Goal: Check status: Check status

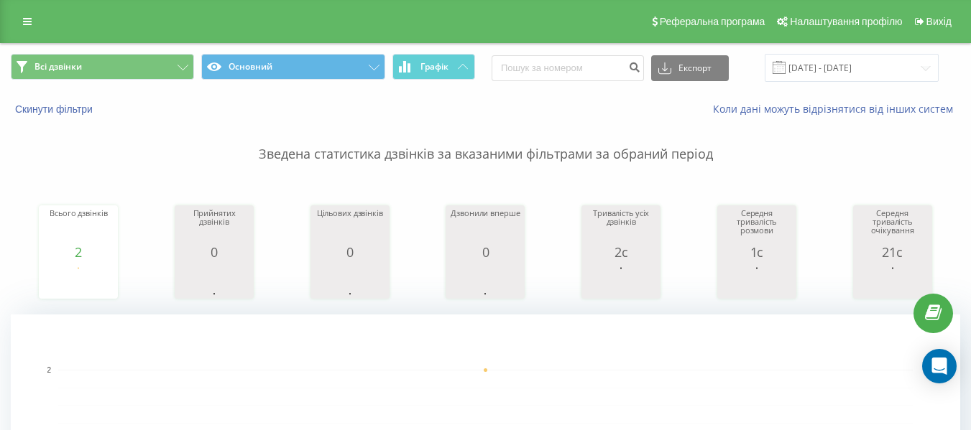
scroll to position [621, 0]
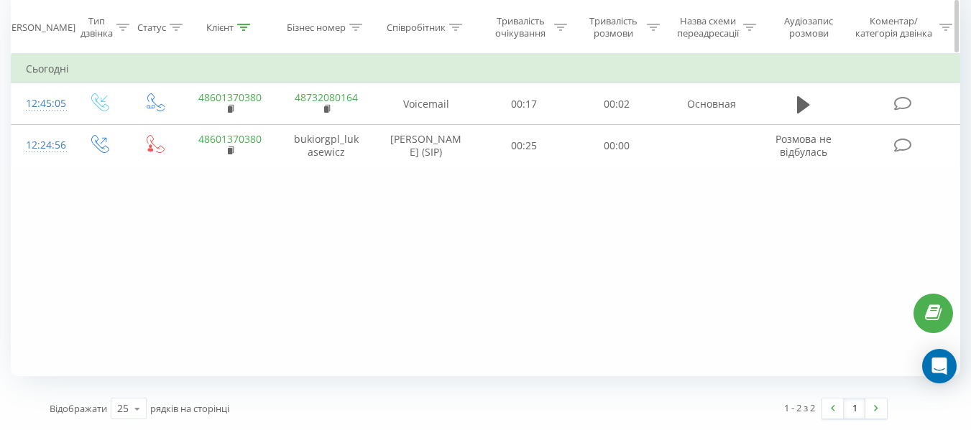
click at [252, 20] on th "Клієнт" at bounding box center [230, 27] width 96 height 53
click at [248, 24] on icon at bounding box center [243, 26] width 13 height 7
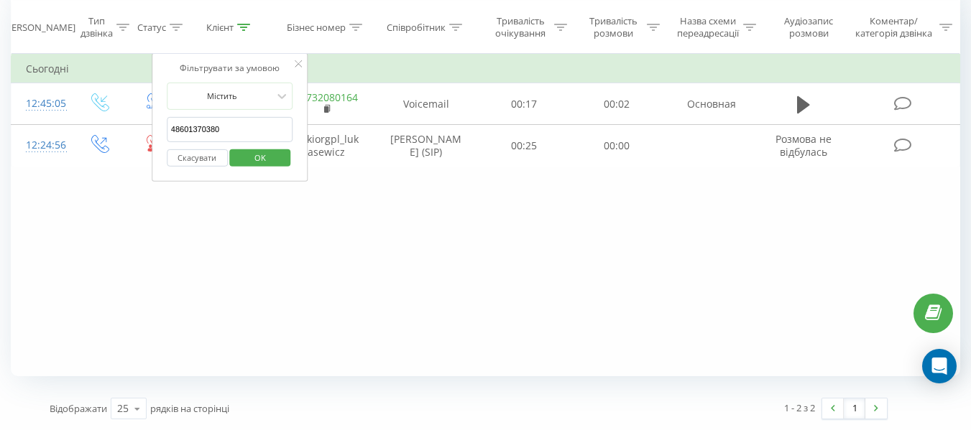
drag, startPoint x: 239, startPoint y: 133, endPoint x: 152, endPoint y: 128, distance: 87.8
click at [152, 128] on div "Фільтрувати за умовою Містить 48601370380 Скасувати OK" at bounding box center [230, 117] width 157 height 129
paste input "[PHONE_NUMBER]"
type input "48570428597"
click at [267, 153] on span "OK" at bounding box center [260, 157] width 40 height 22
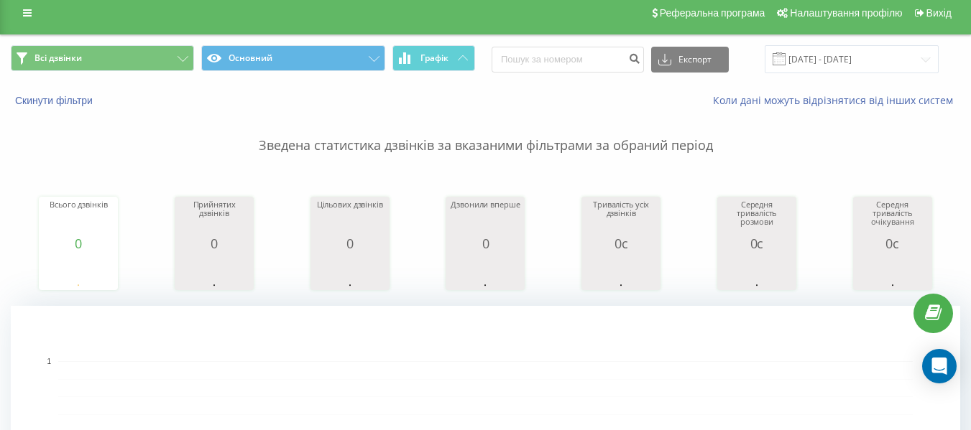
scroll to position [7, 0]
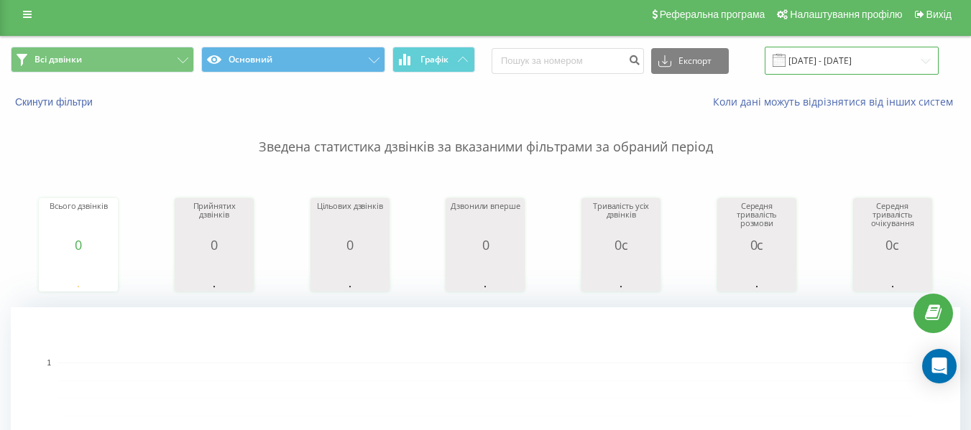
click at [915, 69] on input "[DATE] - [DATE]" at bounding box center [852, 61] width 174 height 28
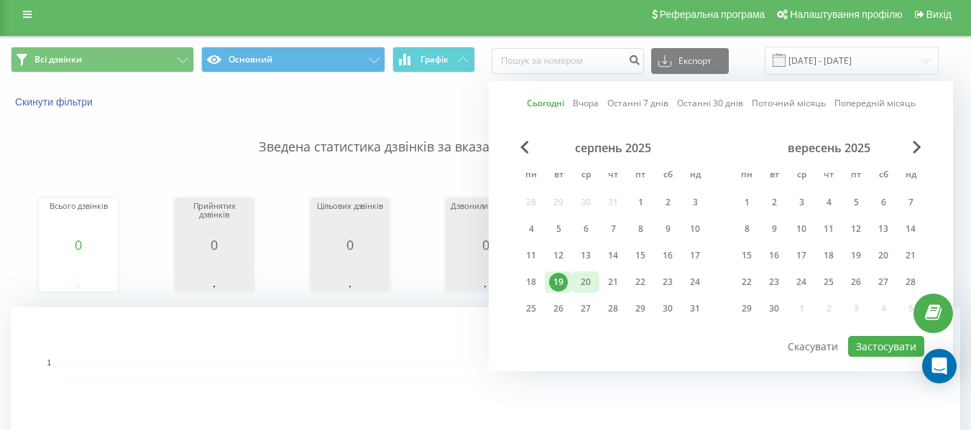
click at [586, 282] on div "20" at bounding box center [585, 282] width 19 height 19
click at [855, 345] on button "Застосувати" at bounding box center [886, 346] width 76 height 21
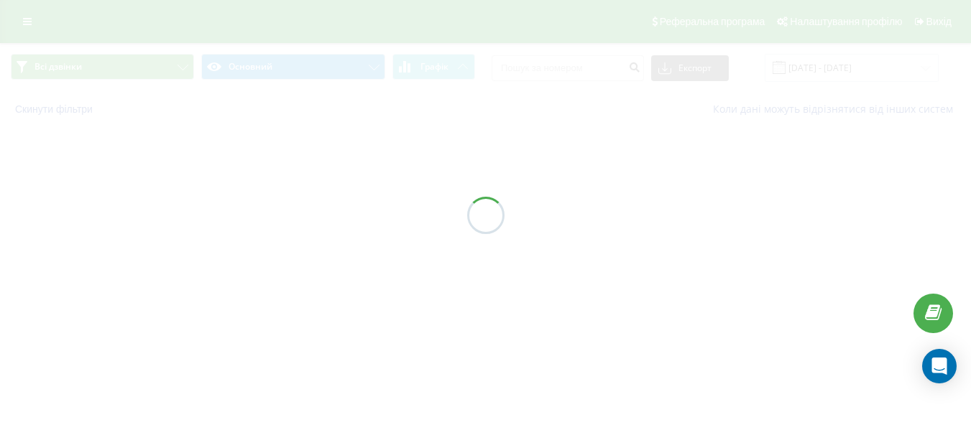
type input "[DATE] - [DATE]"
